Goal: Use online tool/utility: Utilize a website feature to perform a specific function

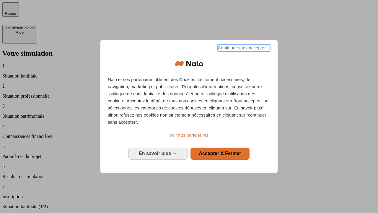
click at [244, 49] on span "Continuer sans accepter →" at bounding box center [244, 47] width 53 height 7
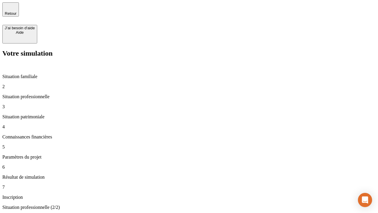
type input "30 000"
type input "0"
type input "1 000"
